Goal: Transaction & Acquisition: Purchase product/service

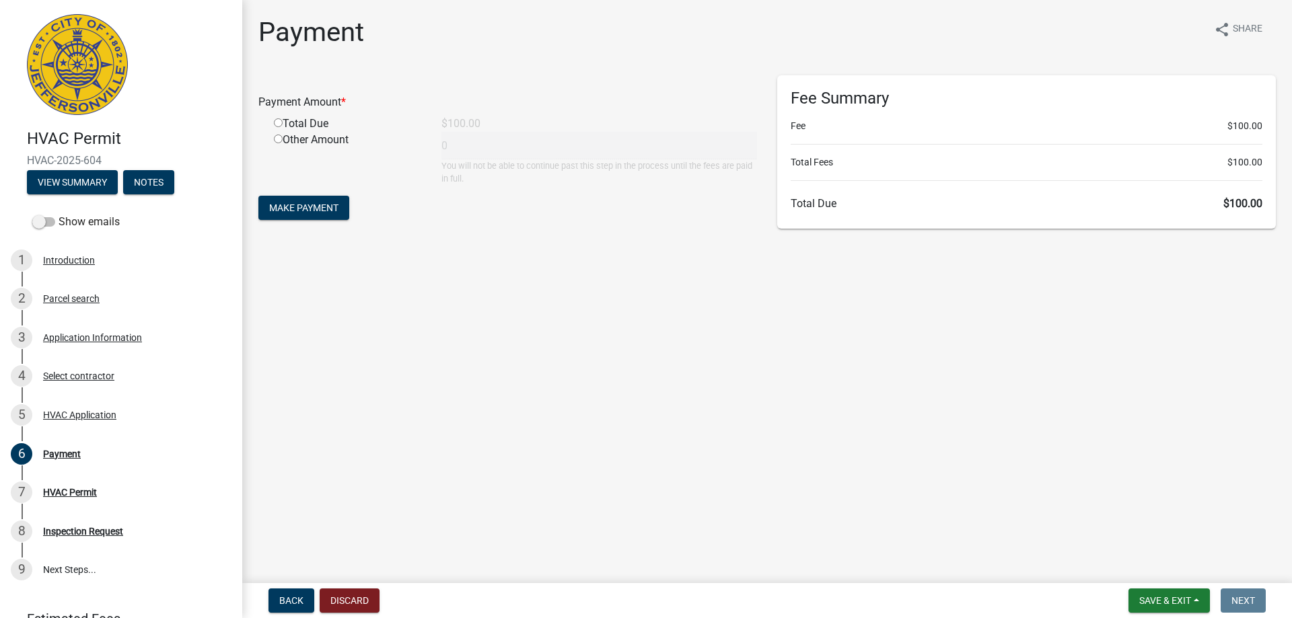
click at [649, 252] on main "Payment share Share Payment Amount * Total Due $100.00 Other Amount 0 You will …" at bounding box center [766, 289] width 1049 height 578
click at [281, 122] on input "radio" at bounding box center [278, 122] width 9 height 9
radio input "true"
type input "100"
click at [313, 212] on span "Make Payment" at bounding box center [303, 207] width 69 height 11
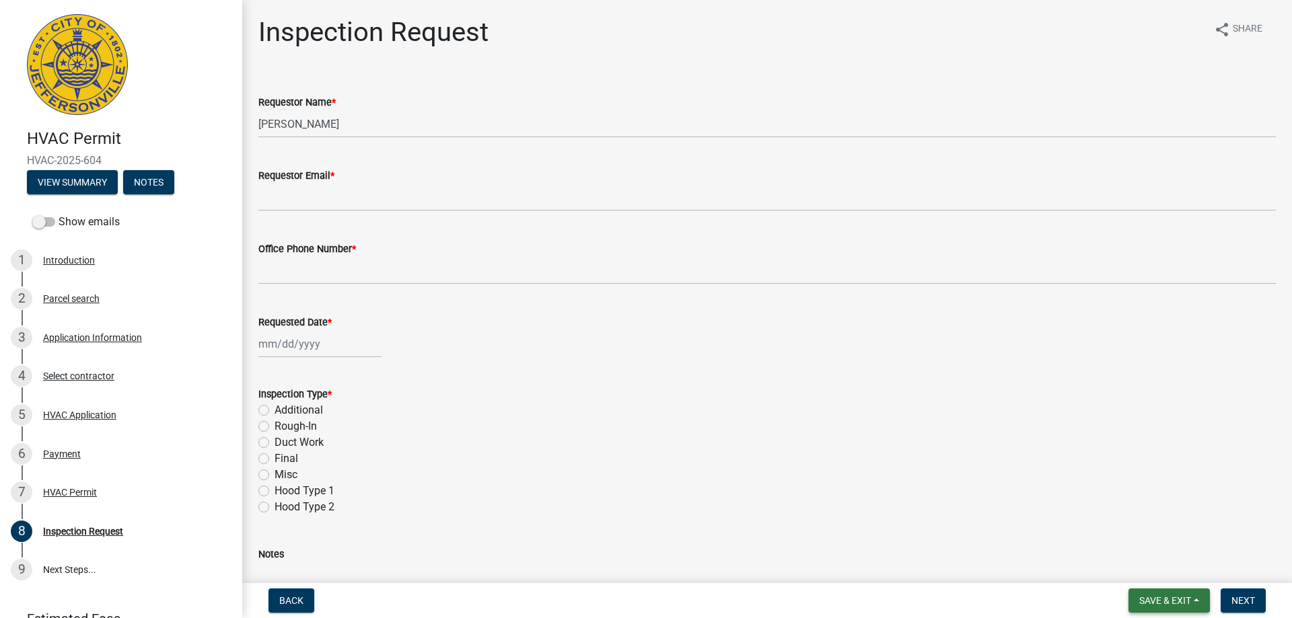
click at [1170, 603] on span "Save & Exit" at bounding box center [1165, 600] width 52 height 11
click at [1164, 570] on button "Save & Exit" at bounding box center [1156, 566] width 108 height 32
